Goal: Find contact information: Find contact information

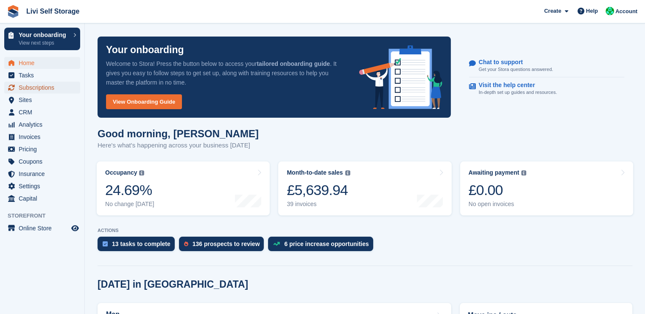
click at [43, 90] on span "Subscriptions" at bounding box center [44, 87] width 51 height 12
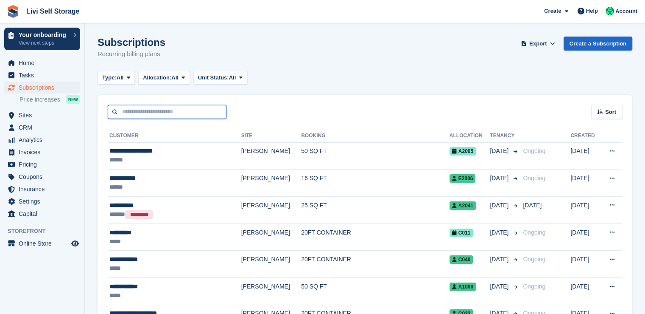
click at [138, 109] on input "text" at bounding box center [167, 112] width 119 height 14
type input "*****"
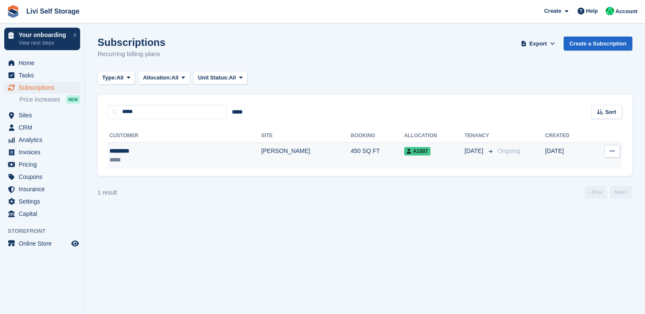
click at [125, 156] on div "*****" at bounding box center [150, 159] width 82 height 9
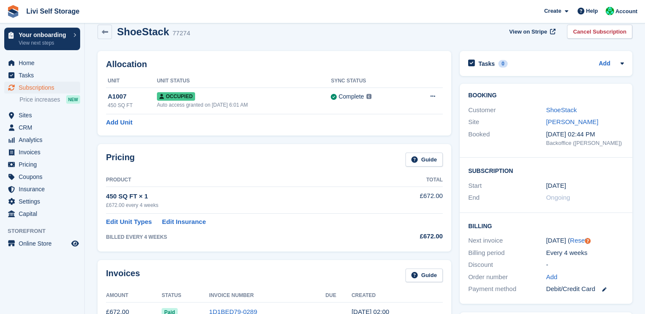
scroll to position [15, 0]
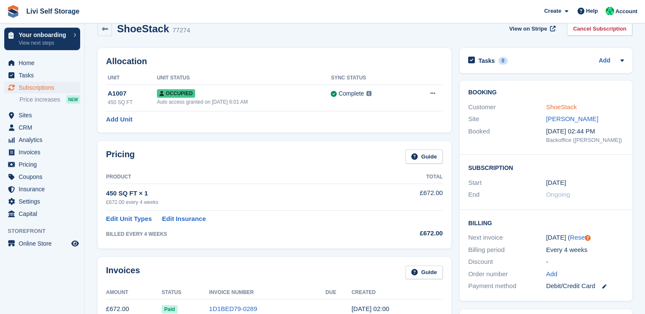
click at [560, 109] on link "ShoeStack" at bounding box center [561, 106] width 31 height 7
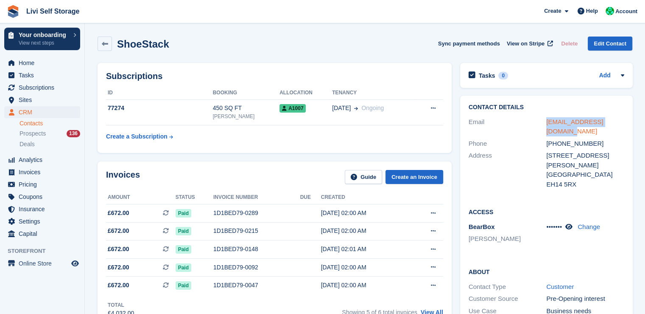
drag, startPoint x: 619, startPoint y: 121, endPoint x: 547, endPoint y: 122, distance: 71.7
click at [547, 122] on div "contact@shoestack.co.uk" at bounding box center [585, 126] width 78 height 19
copy link "contact@shoestack.co.uk"
click at [101, 46] on link at bounding box center [105, 43] width 14 height 14
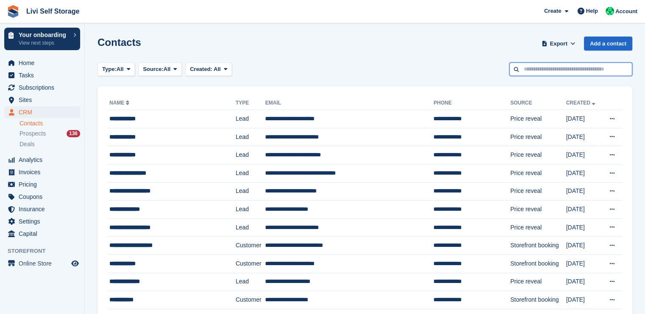
click at [538, 70] on input "text" at bounding box center [571, 69] width 123 height 14
type input "*******"
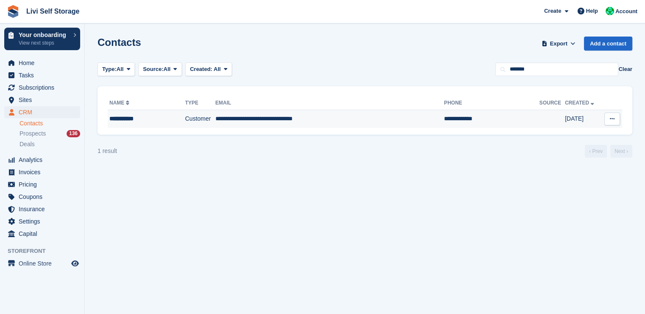
click at [267, 120] on td "**********" at bounding box center [330, 119] width 229 height 18
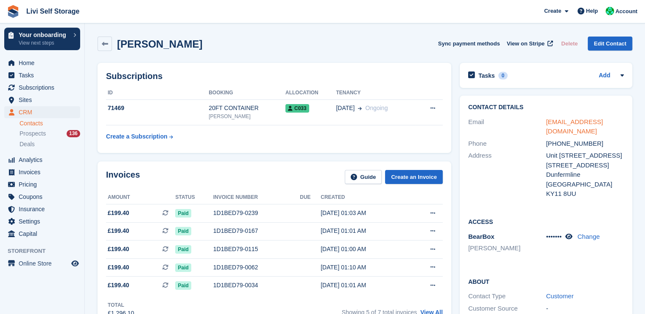
drag, startPoint x: 587, startPoint y: 132, endPoint x: 546, endPoint y: 123, distance: 41.6
click at [546, 123] on div "info@saltiregroundsmaintenance.co.uk" at bounding box center [585, 126] width 78 height 19
click at [585, 133] on div "info@saltiregroundsmaintenance.co.uk" at bounding box center [585, 126] width 78 height 19
drag, startPoint x: 585, startPoint y: 133, endPoint x: 546, endPoint y: 124, distance: 39.2
click at [546, 124] on div "info@saltiregroundsmaintenance.co.uk" at bounding box center [585, 126] width 78 height 19
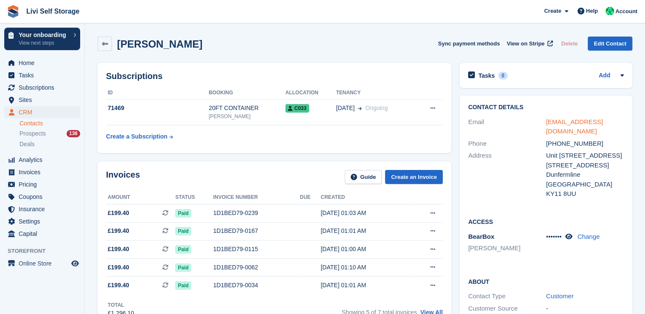
copy link "info@saltiregroundsmaintenance.co.uk"
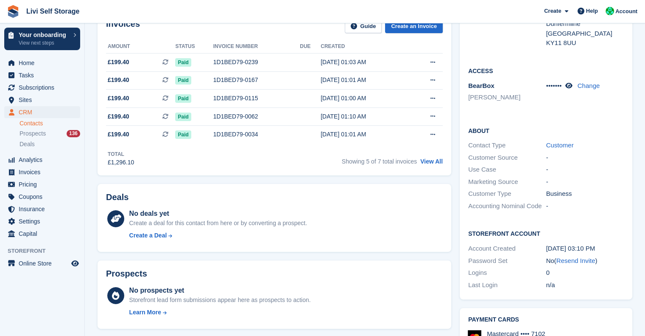
scroll to position [152, 0]
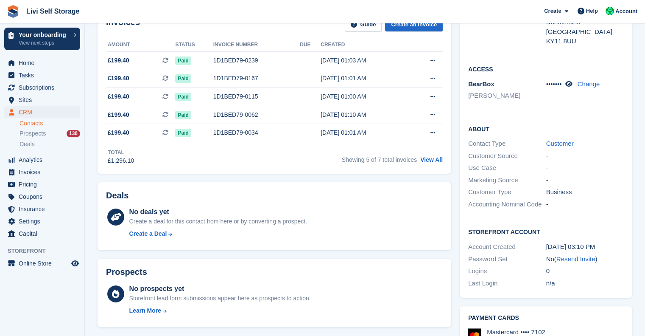
click at [356, 181] on div "Deals No deals yet Create a deal for this contact from here or by converting a …" at bounding box center [274, 216] width 362 height 77
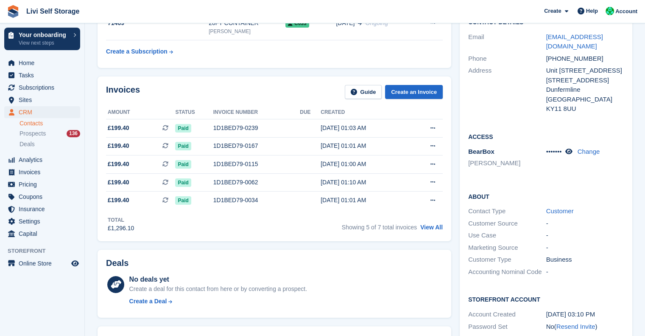
scroll to position [0, 0]
